Goal: Use online tool/utility: Utilize a website feature to perform a specific function

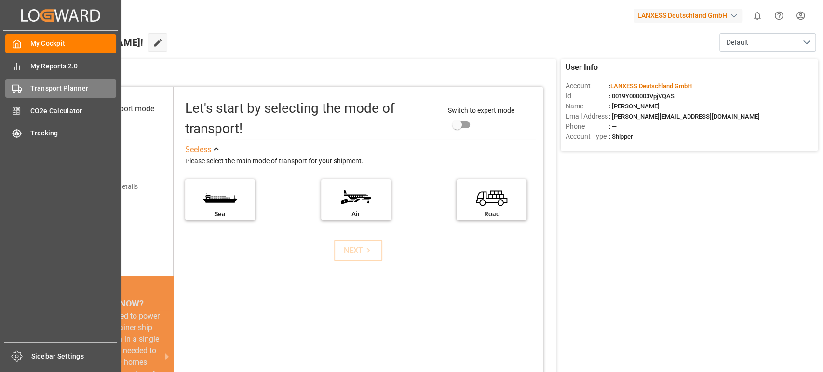
click at [42, 95] on div "Transport Planner Transport Planner" at bounding box center [60, 88] width 111 height 19
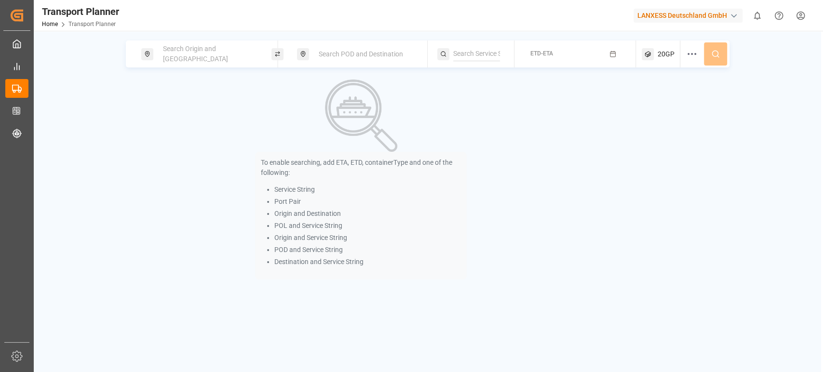
click at [217, 53] on span "Search Origin and [GEOGRAPHIC_DATA]" at bounding box center [195, 54] width 65 height 18
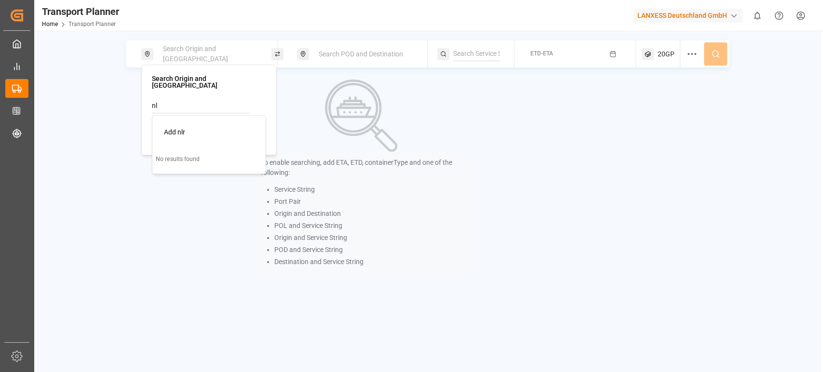
type input "n"
click at [162, 123] on input at bounding box center [200, 130] width 97 height 14
click at [183, 162] on div "[GEOGRAPHIC_DATA]" at bounding box center [196, 167] width 65 height 10
type input "NLRTM"
click at [349, 55] on span "Search POD and Destination" at bounding box center [361, 54] width 84 height 8
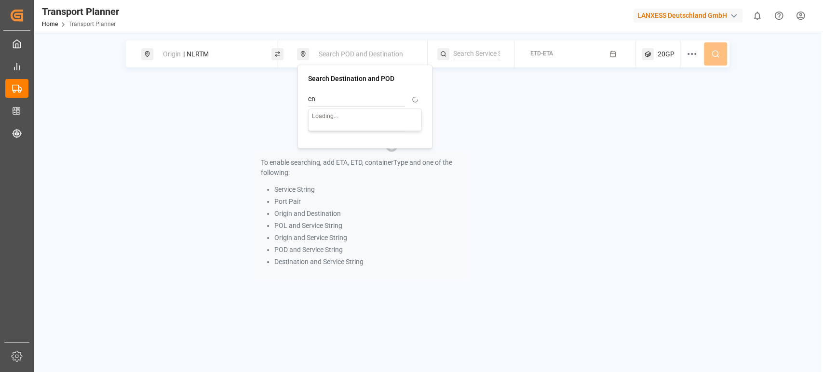
type input "c"
click at [248, 121] on div "To enable searching, add ETA, ETD, containerType and one of the following: Serv…" at bounding box center [361, 180] width 471 height 200
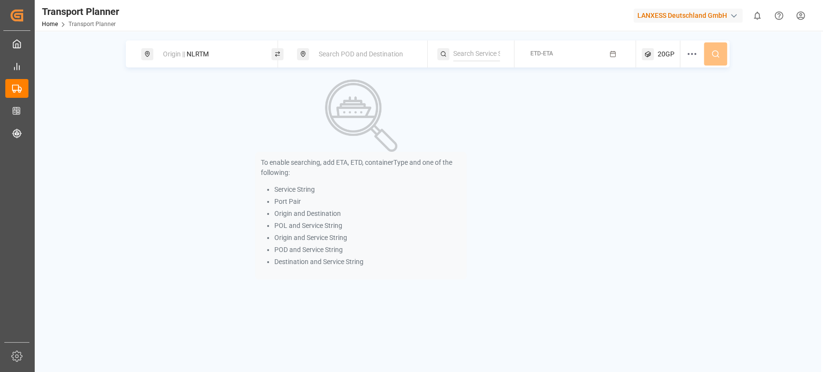
click at [370, 52] on span "Search POD and Destination" at bounding box center [361, 54] width 84 height 8
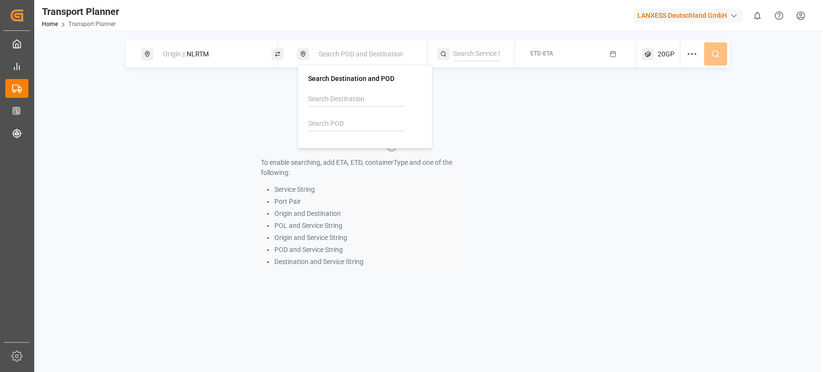
click at [364, 122] on input at bounding box center [356, 124] width 97 height 14
click at [349, 156] on div "CNSHA [GEOGRAPHIC_DATA]" at bounding box center [367, 155] width 94 height 20
type input "CNSHA"
click at [557, 50] on button "ETD-ETA" at bounding box center [574, 54] width 109 height 19
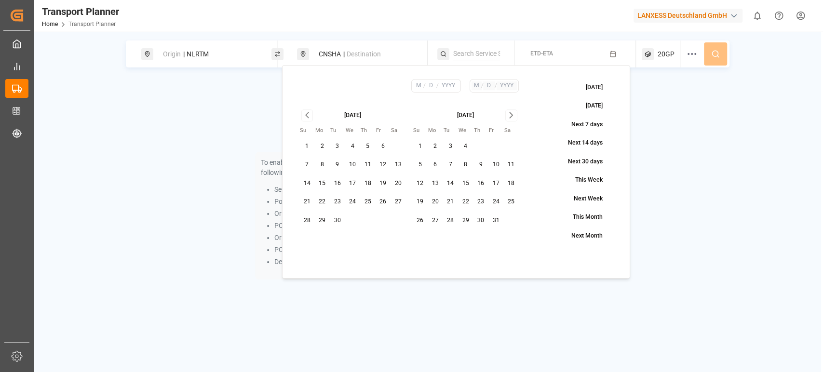
click at [335, 182] on button "16" at bounding box center [337, 183] width 15 height 15
type input "9"
type input "16"
type input "2025"
click at [512, 117] on icon "Go to next month" at bounding box center [511, 115] width 11 height 12
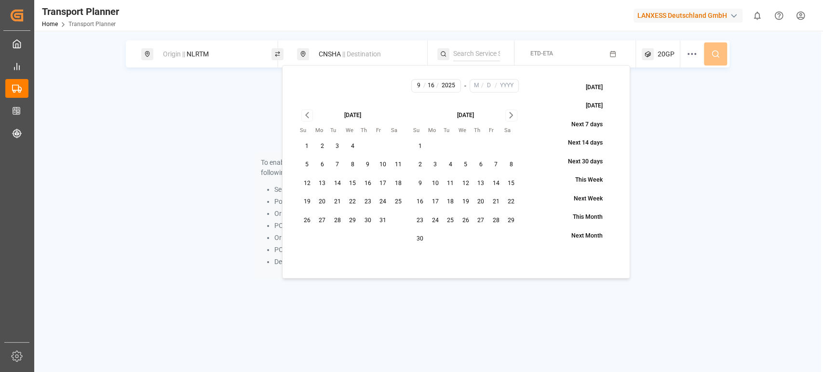
click at [512, 117] on icon "Go to next month" at bounding box center [511, 115] width 11 height 12
click at [489, 189] on button "16" at bounding box center [496, 183] width 15 height 15
type input "1"
type input "16"
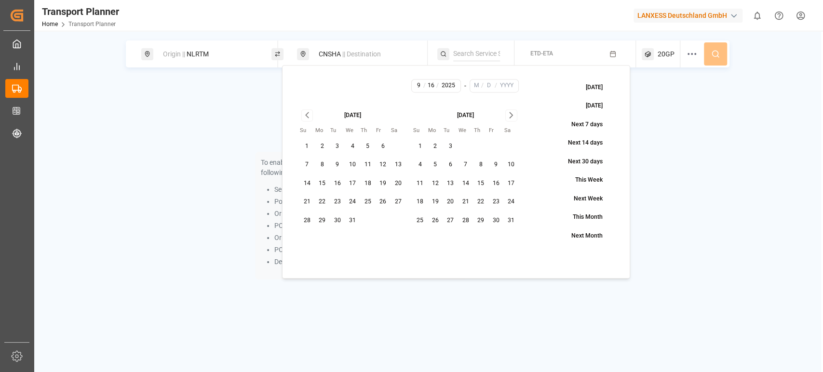
type input "2026"
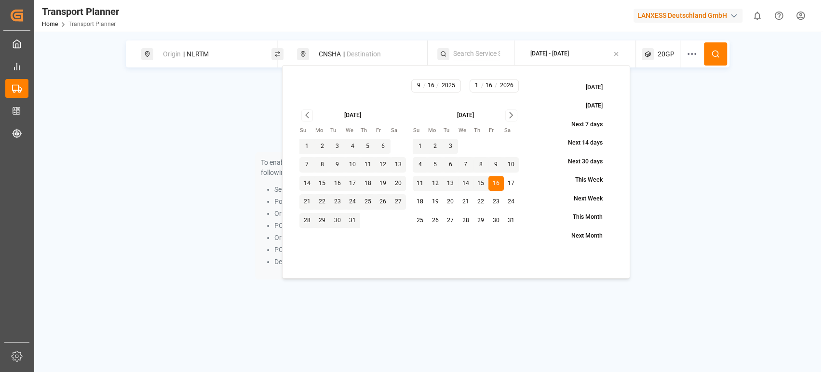
click at [719, 54] on icon at bounding box center [715, 54] width 9 height 9
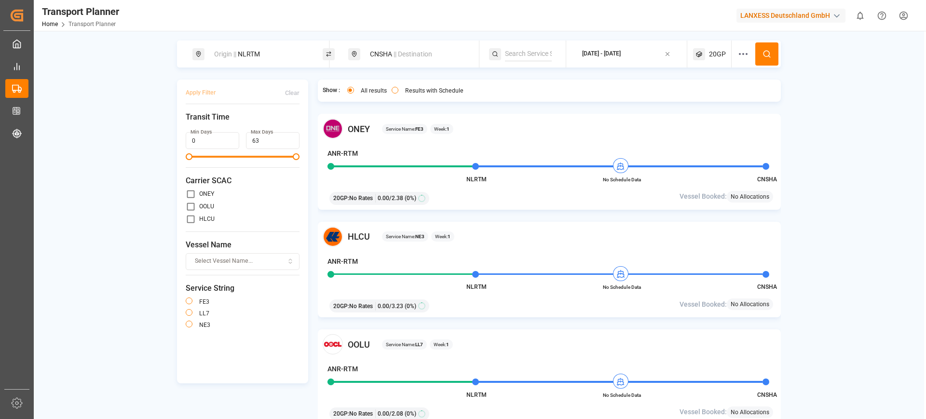
click at [410, 53] on span "|| Destination" at bounding box center [413, 54] width 39 height 8
click at [382, 122] on input "CNSHA" at bounding box center [408, 124] width 97 height 14
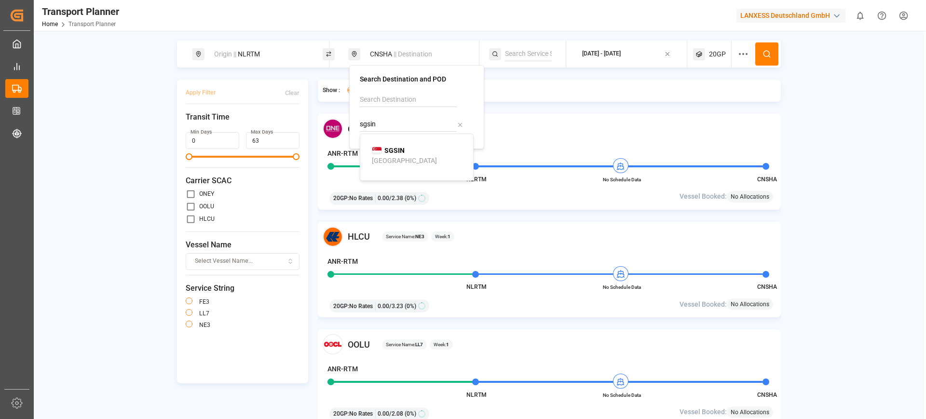
click at [394, 150] on b "SGSIN" at bounding box center [394, 151] width 20 height 8
type input "SGSIN"
click at [763, 55] on icon at bounding box center [767, 54] width 9 height 9
